Goal: Task Accomplishment & Management: Use online tool/utility

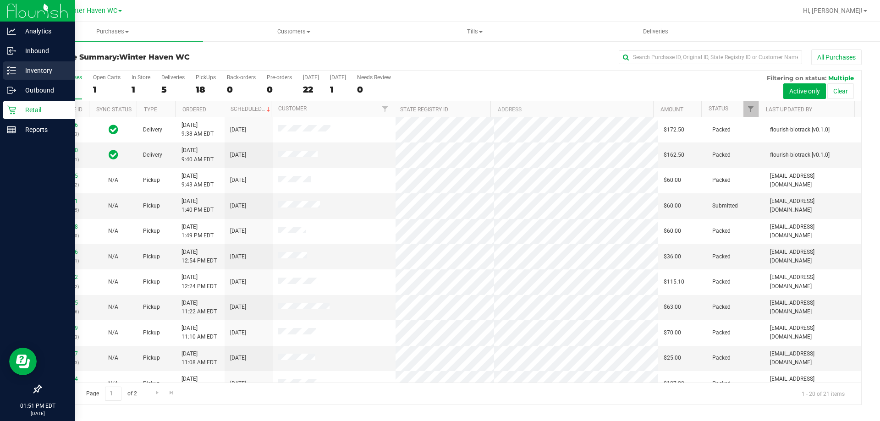
click at [28, 74] on p "Inventory" at bounding box center [43, 70] width 55 height 11
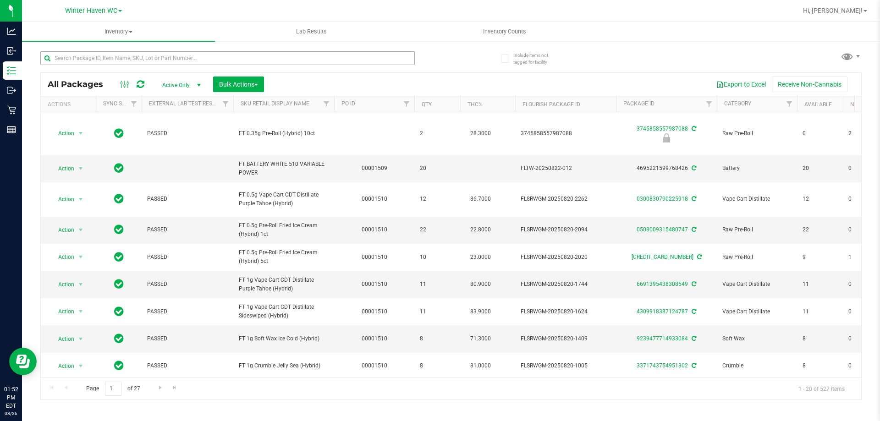
drag, startPoint x: 127, startPoint y: 44, endPoint x: 127, endPoint y: 51, distance: 7.4
click at [127, 46] on div at bounding box center [245, 57] width 411 height 29
click at [128, 59] on input "text" at bounding box center [227, 58] width 375 height 14
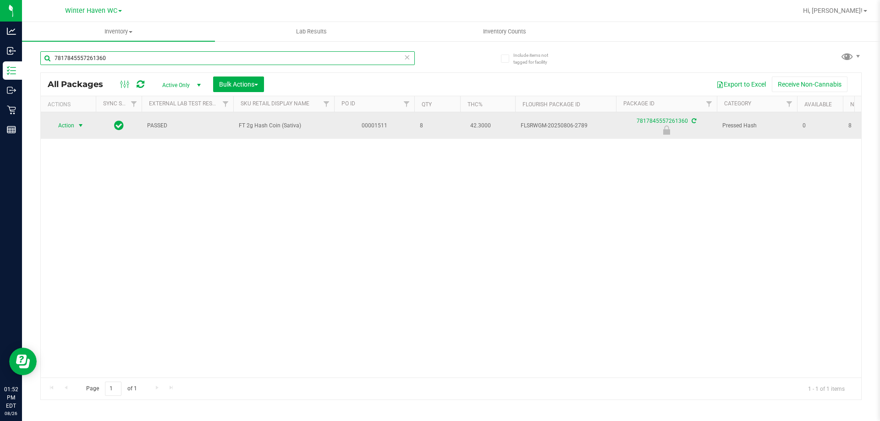
type input "7817845557261360"
click at [83, 121] on span "select" at bounding box center [80, 125] width 11 height 13
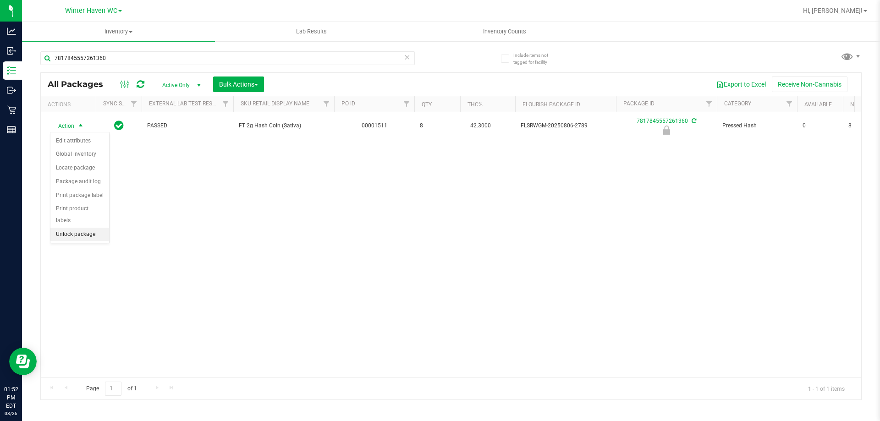
click at [80, 228] on li "Unlock package" at bounding box center [79, 235] width 59 height 14
